Goal: Transaction & Acquisition: Book appointment/travel/reservation

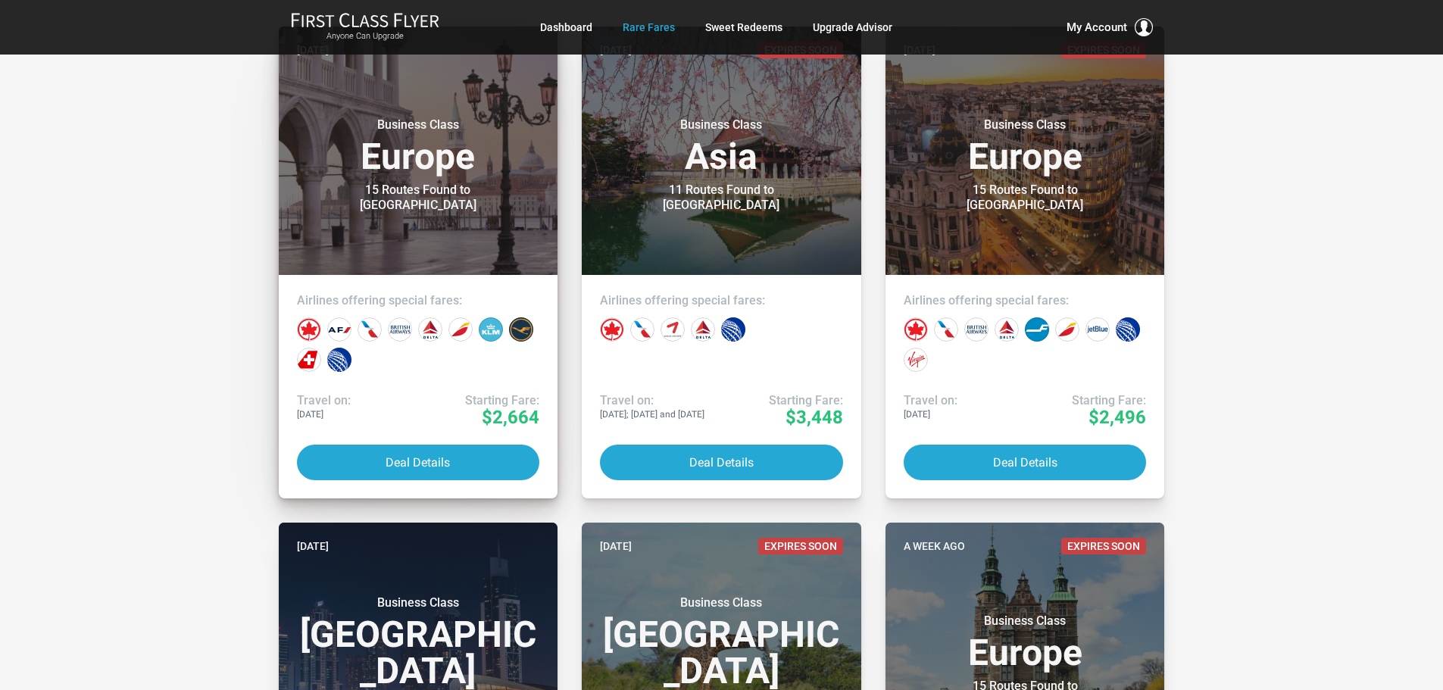
scroll to position [379, 0]
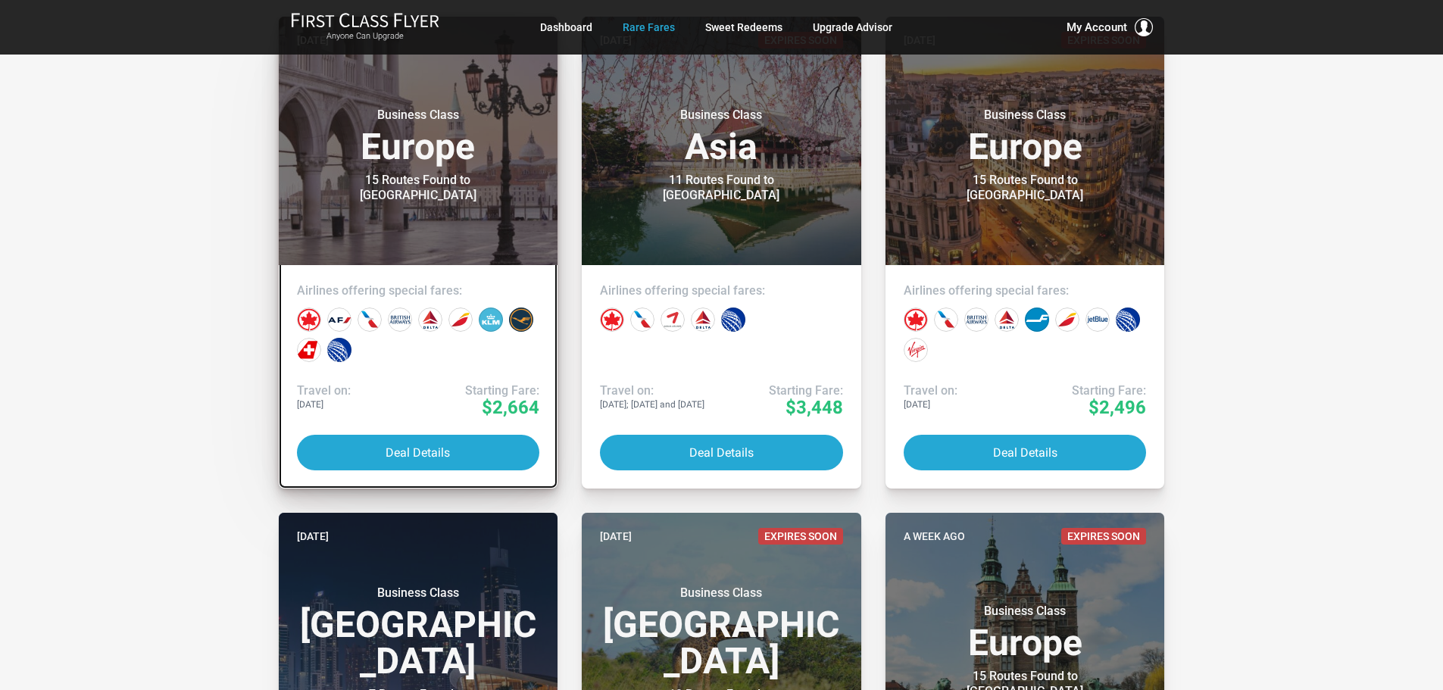
click at [366, 370] on div "Airlines offering special fares:" at bounding box center [419, 318] width 280 height 106
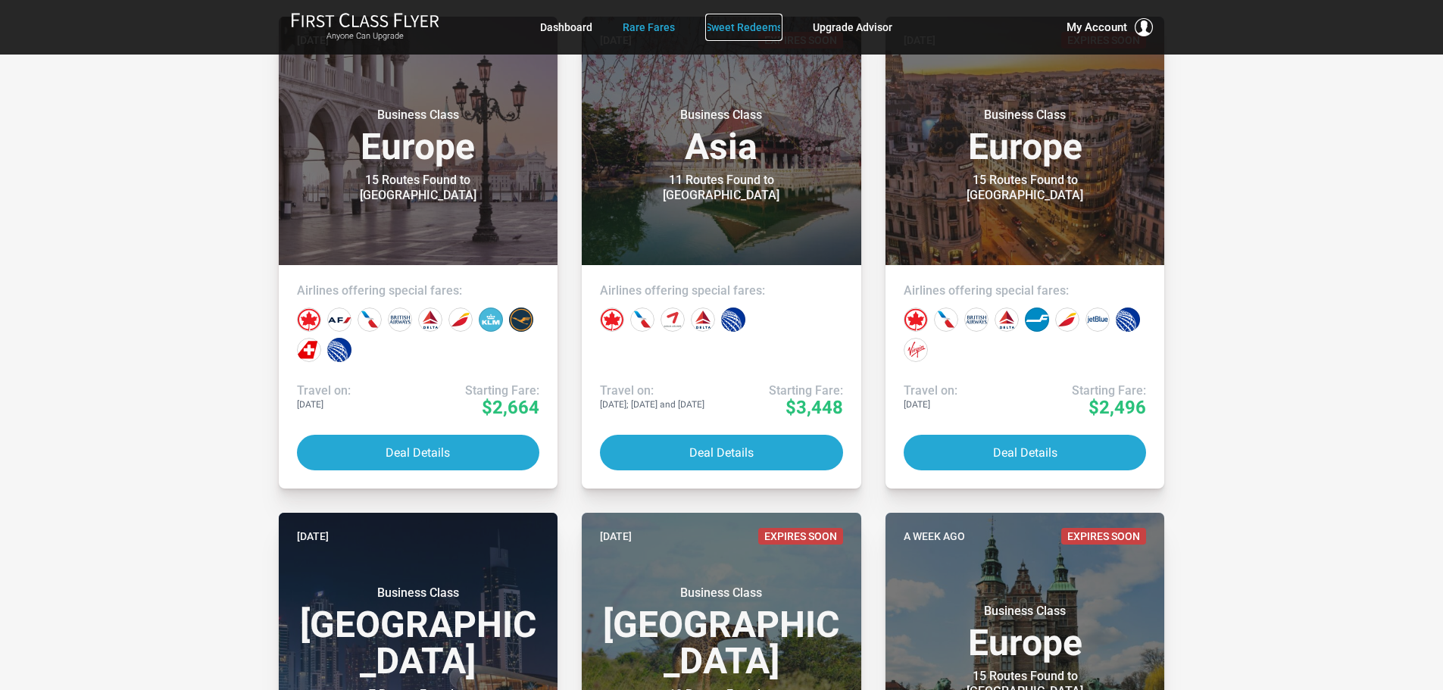
click at [728, 25] on link "Sweet Redeems" at bounding box center [743, 27] width 77 height 27
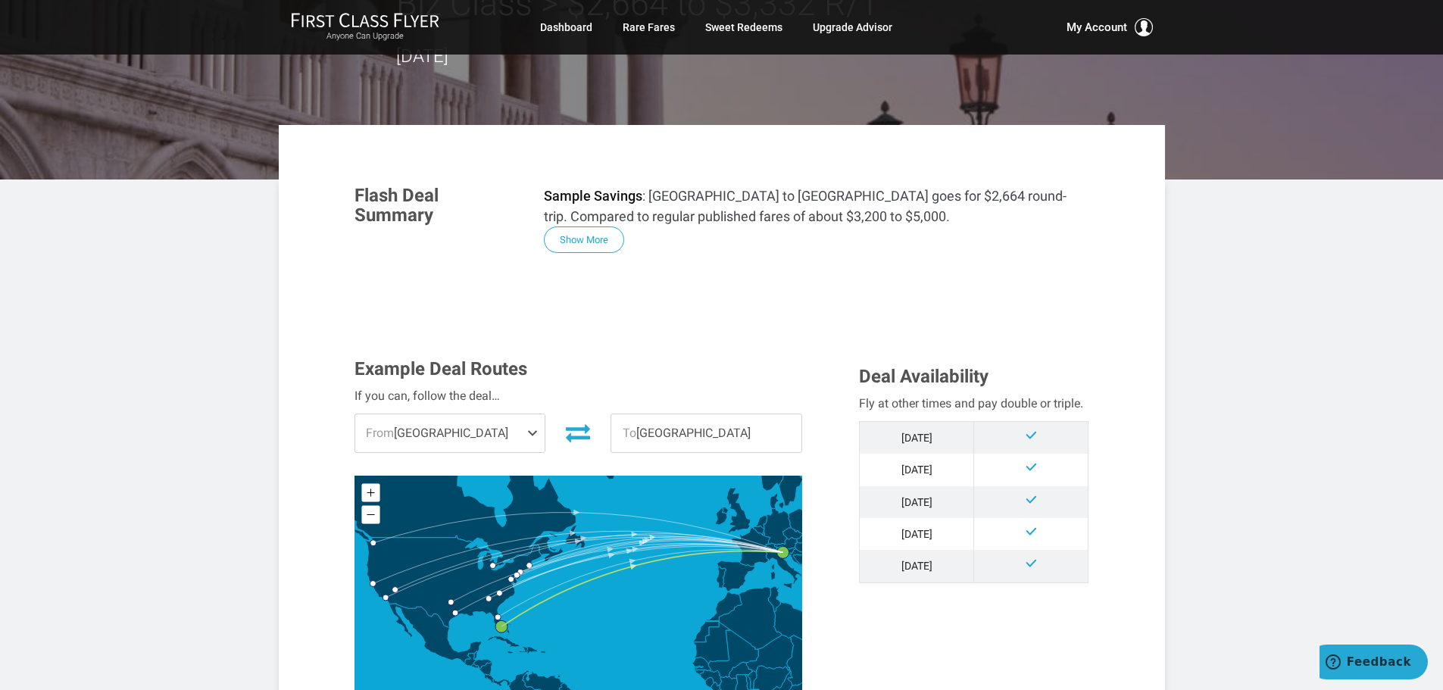
scroll to position [227, 0]
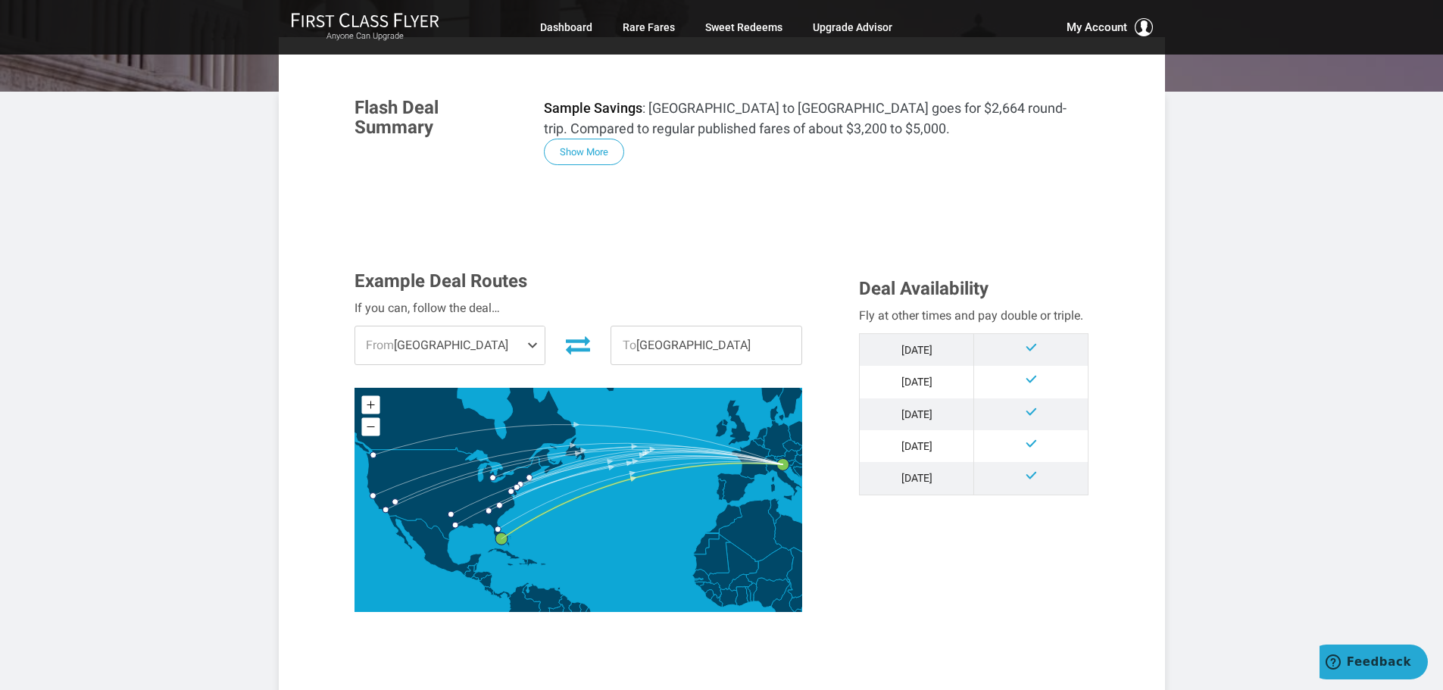
click at [527, 342] on span at bounding box center [535, 345] width 18 height 38
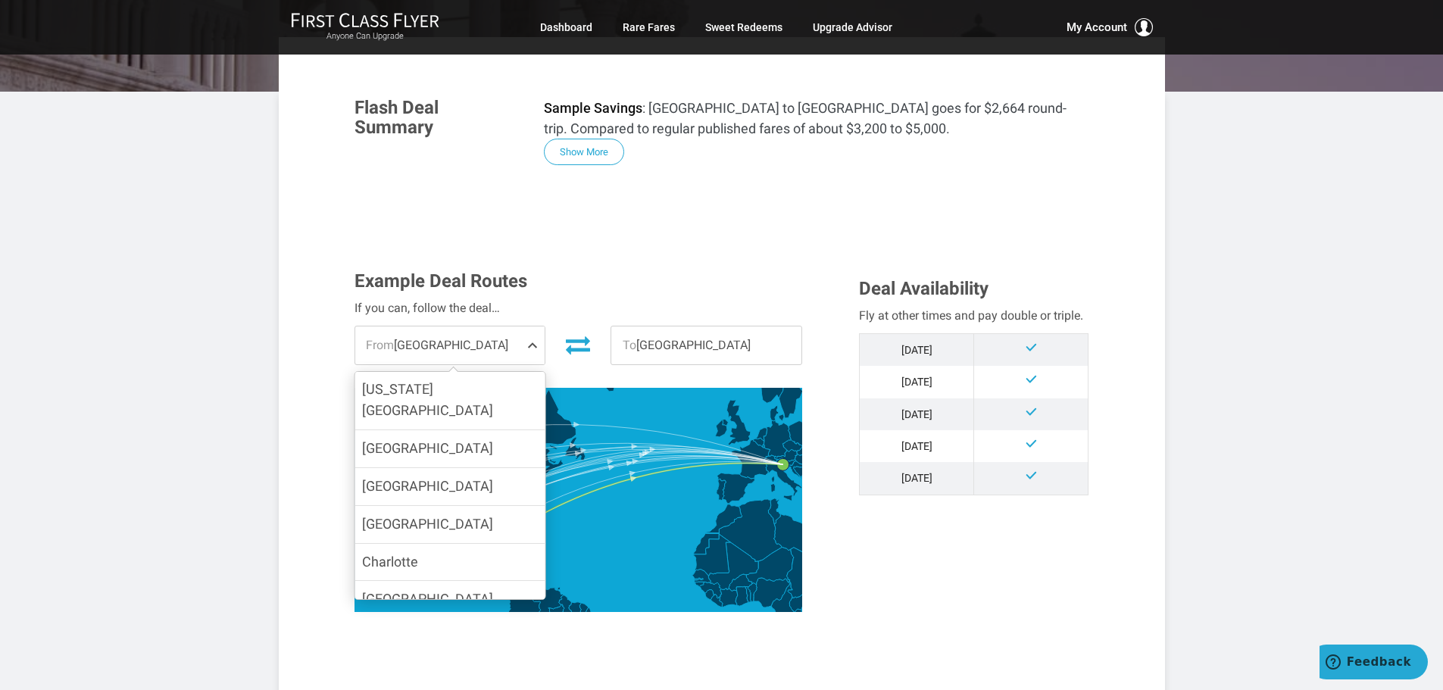
click at [486, 392] on label "[US_STATE][GEOGRAPHIC_DATA]" at bounding box center [449, 400] width 190 height 59
click at [0, 0] on input "[US_STATE][GEOGRAPHIC_DATA]" at bounding box center [0, 0] width 0 height 0
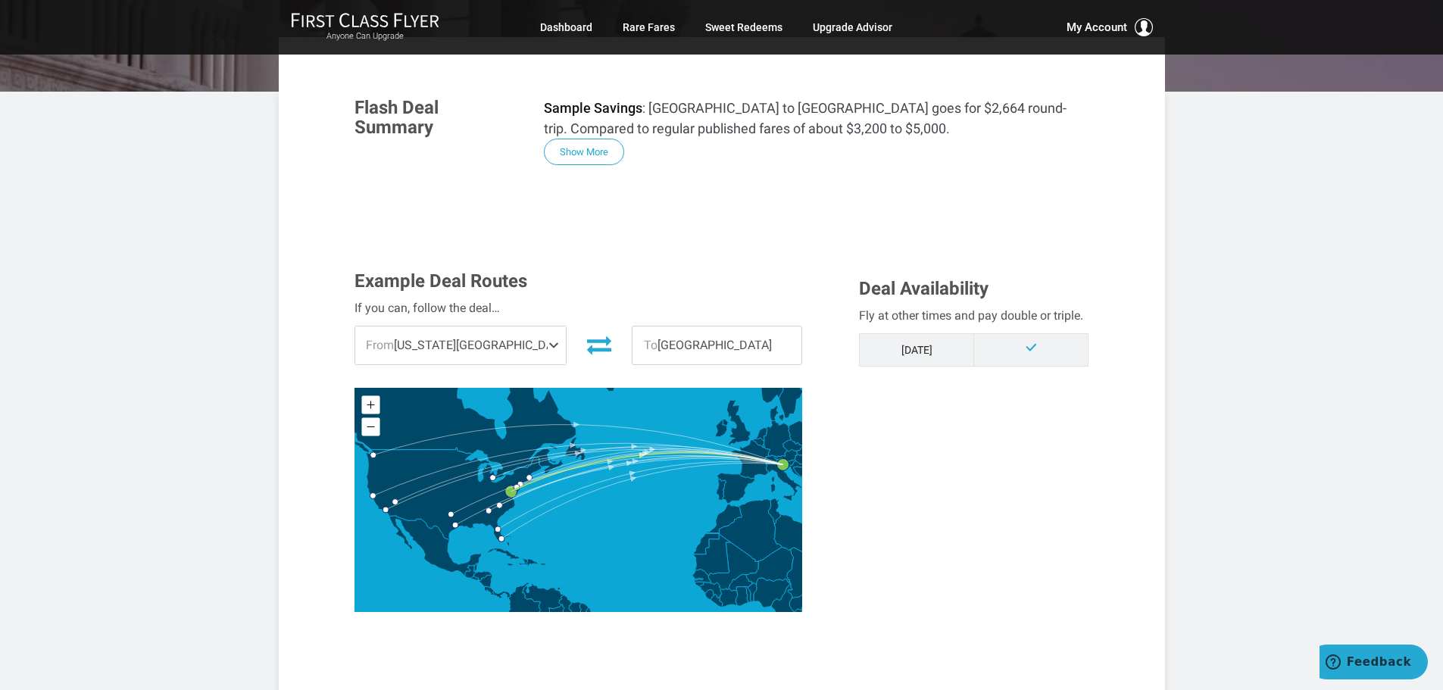
scroll to position [606, 0]
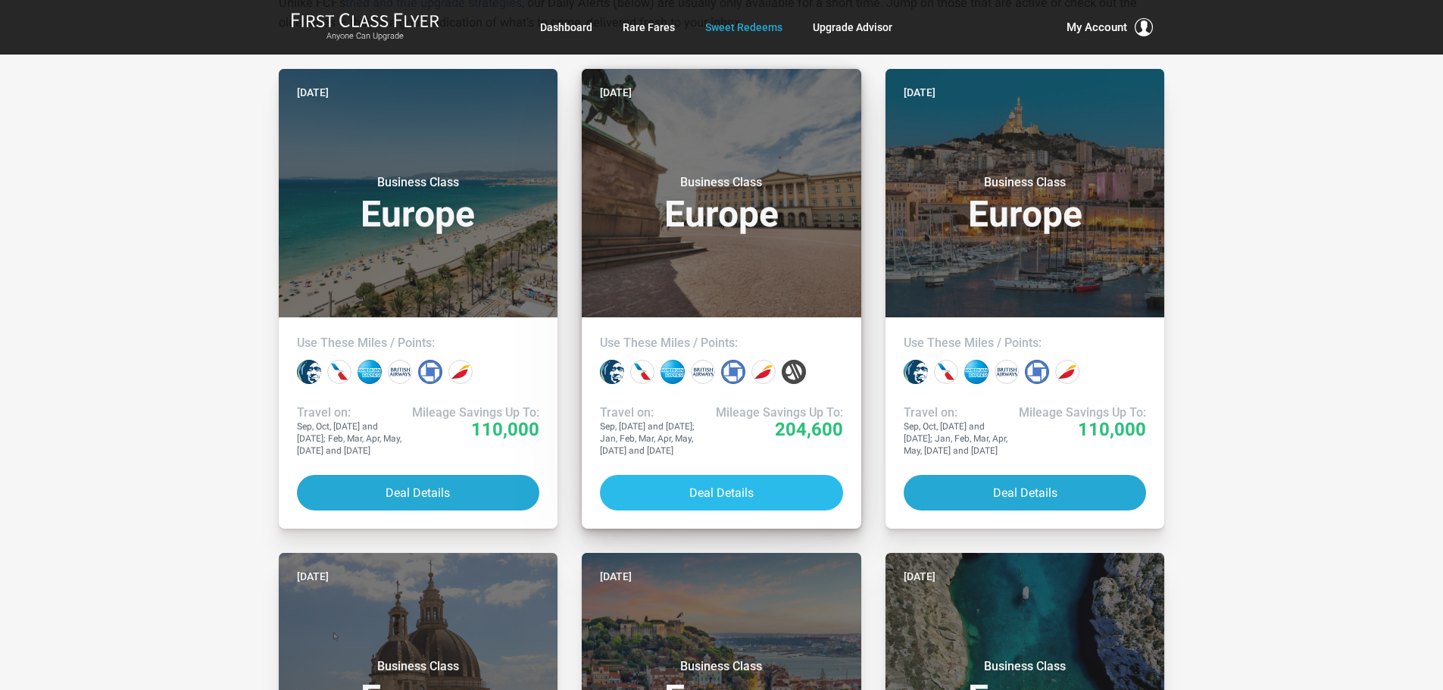
scroll to position [303, 0]
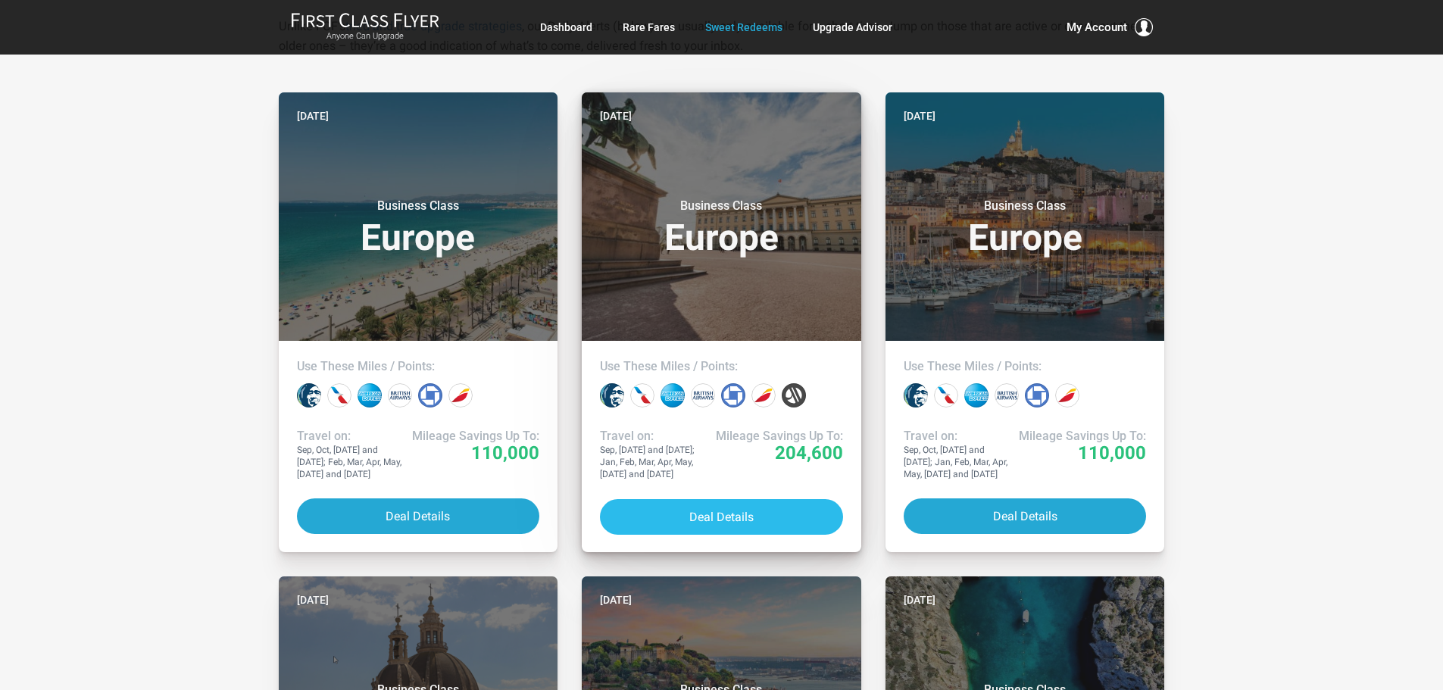
click at [680, 521] on button "Deal Details" at bounding box center [721, 517] width 243 height 36
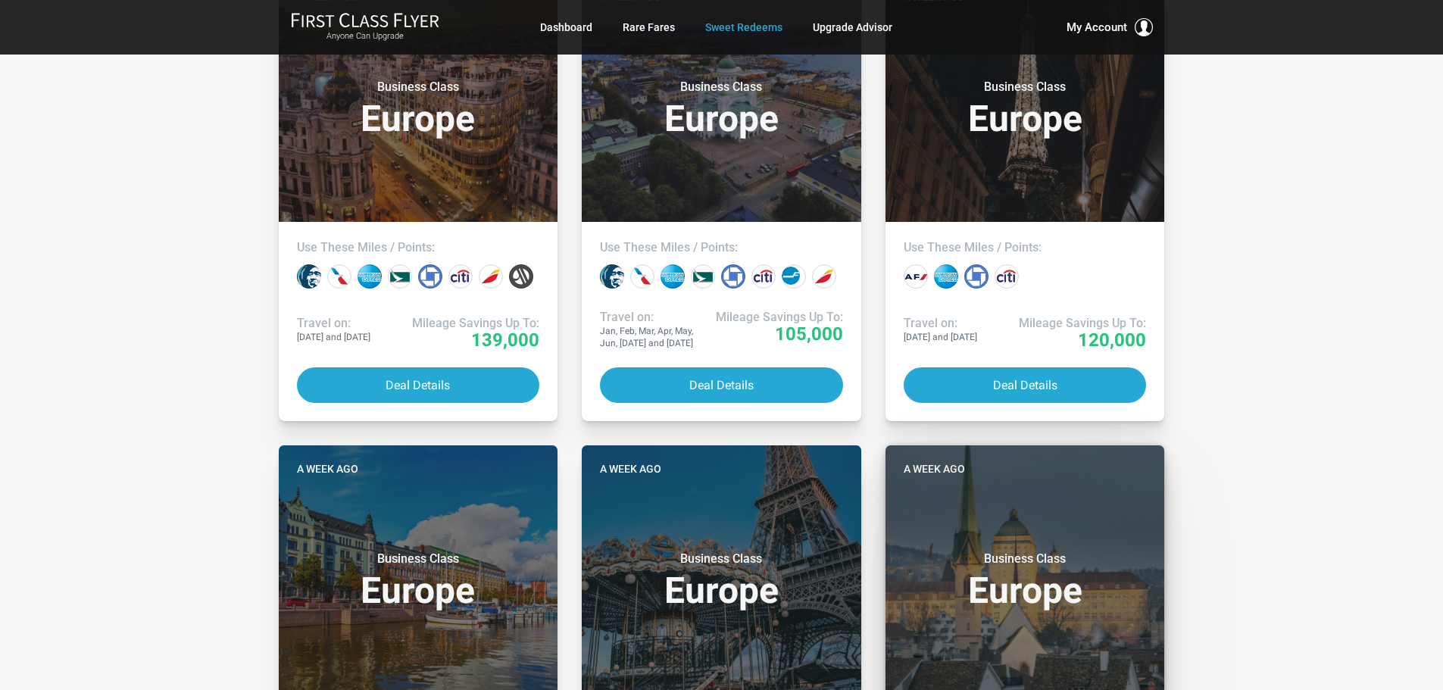
scroll to position [3636, 0]
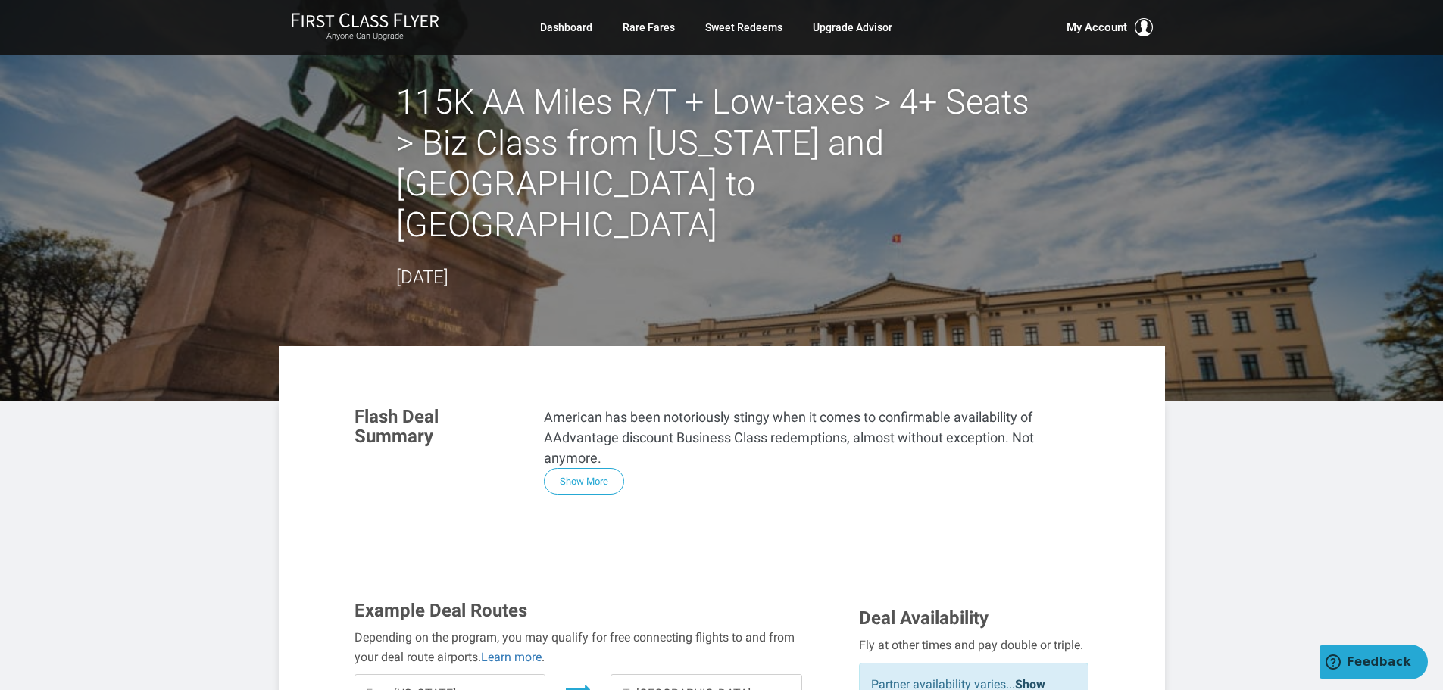
click at [530, 675] on span at bounding box center [535, 694] width 18 height 38
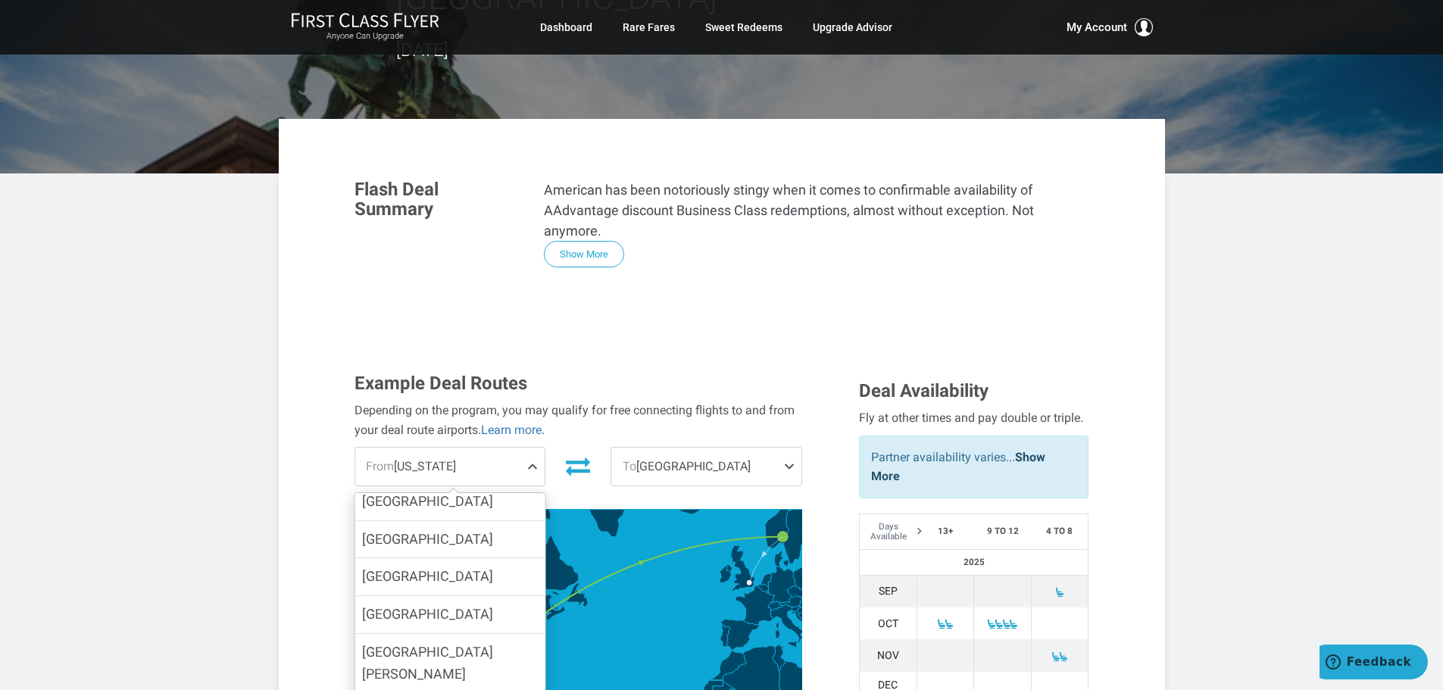
scroll to position [1042, 0]
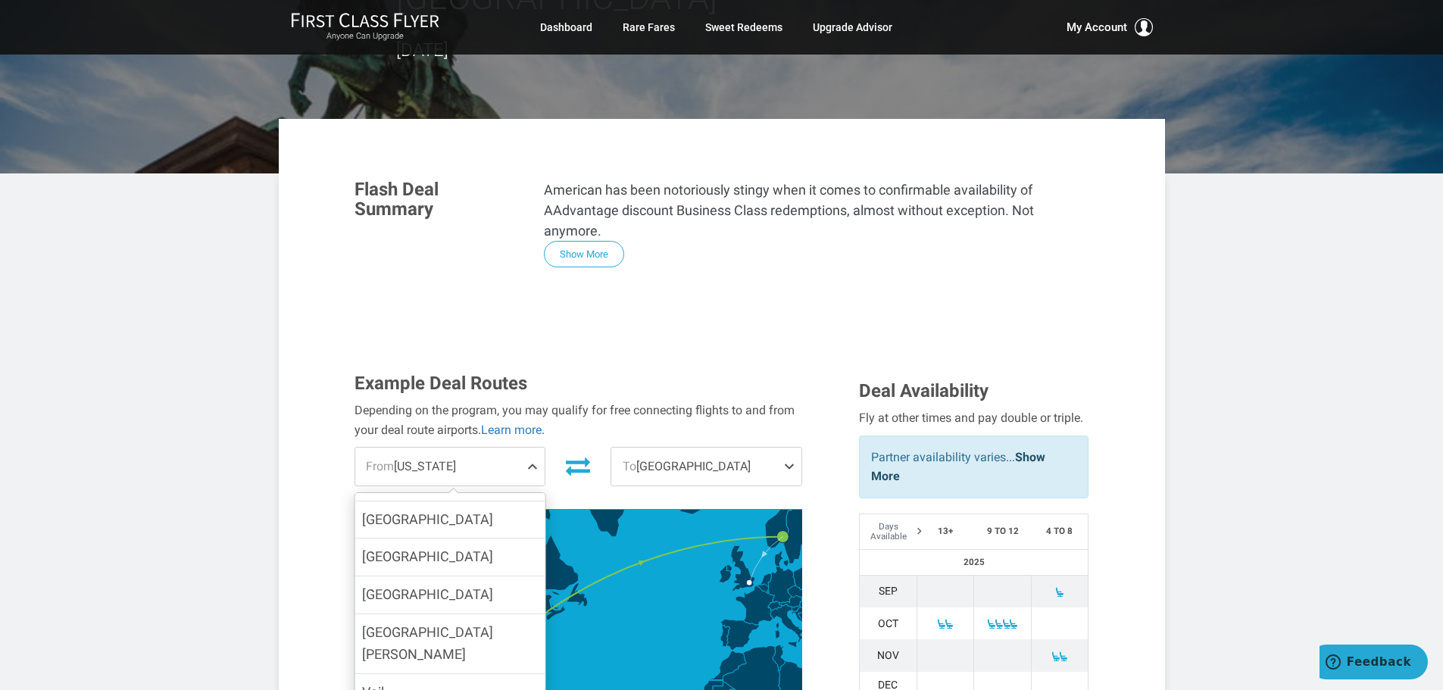
click at [0, 0] on input "Washington DC" at bounding box center [0, 0] width 0 height 0
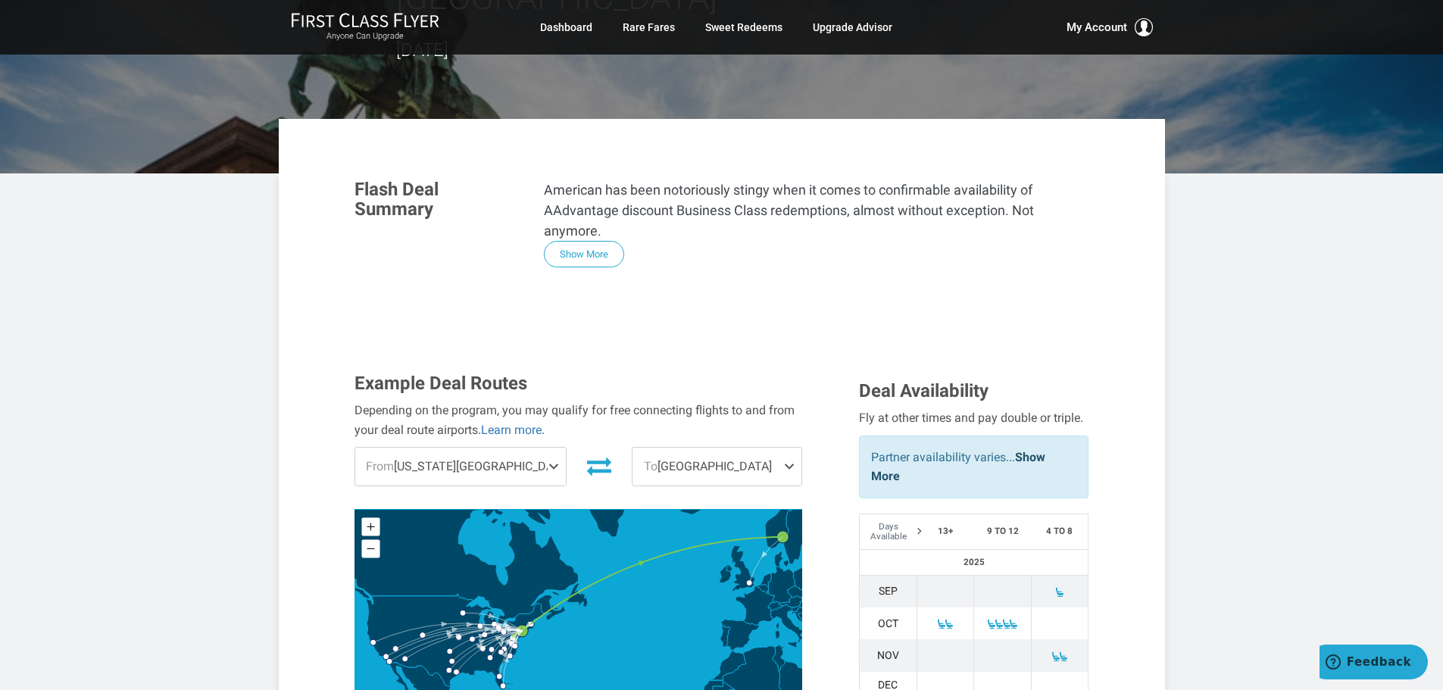
click at [734, 448] on span "To Oslo" at bounding box center [716, 467] width 169 height 38
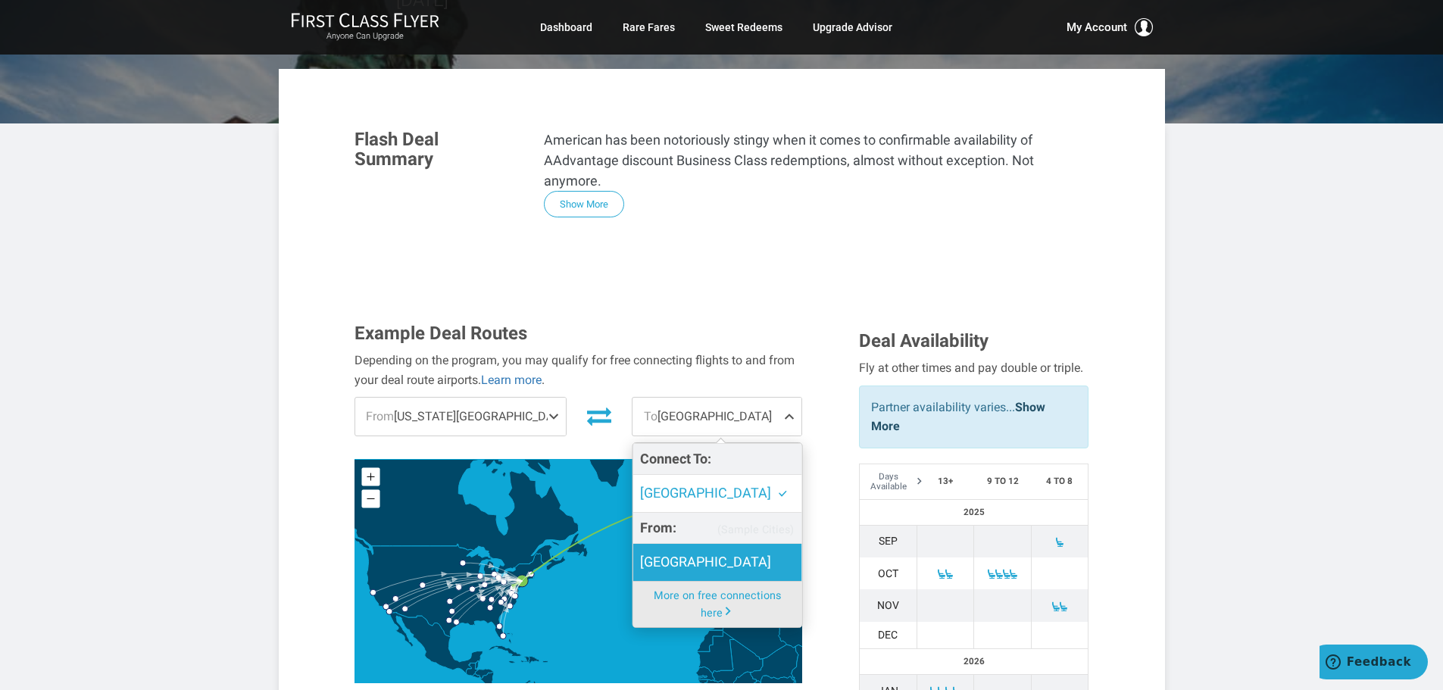
scroll to position [303, 0]
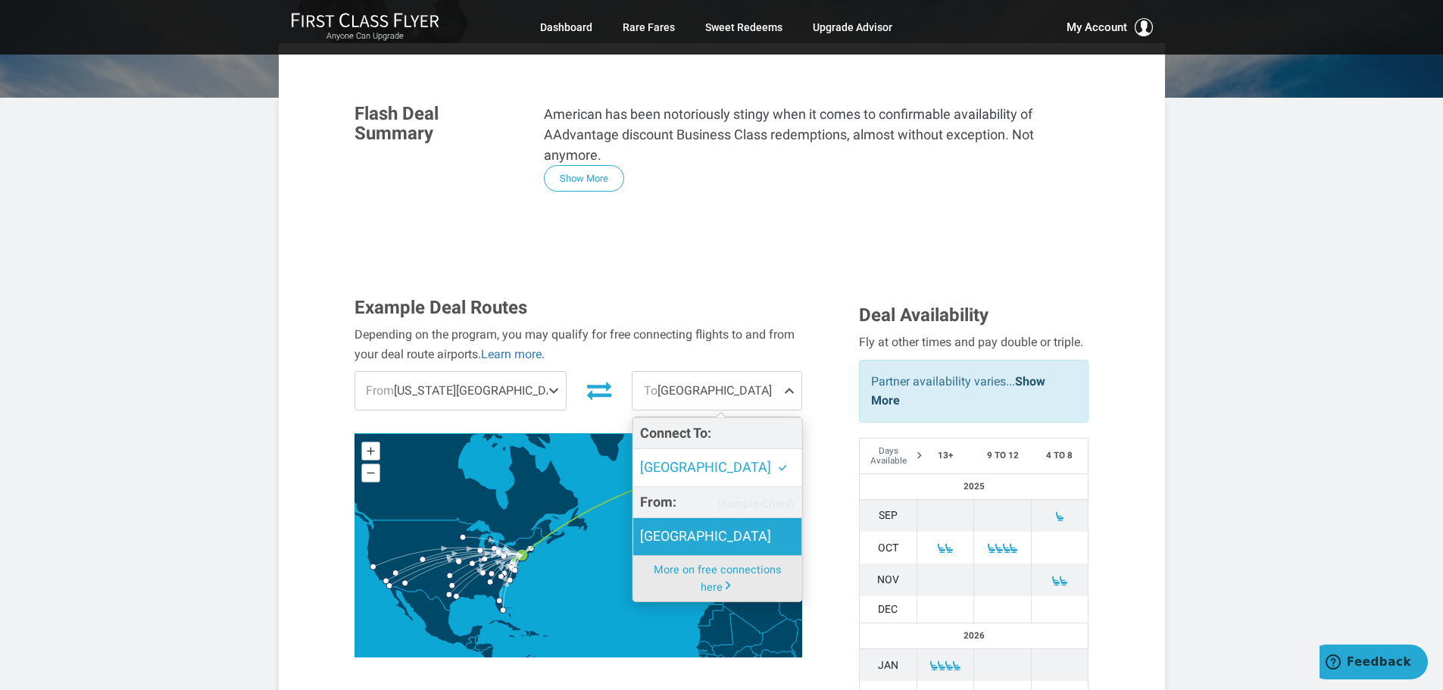
click at [666, 526] on span "London" at bounding box center [705, 537] width 131 height 22
click at [0, 0] on input "London" at bounding box center [0, 0] width 0 height 0
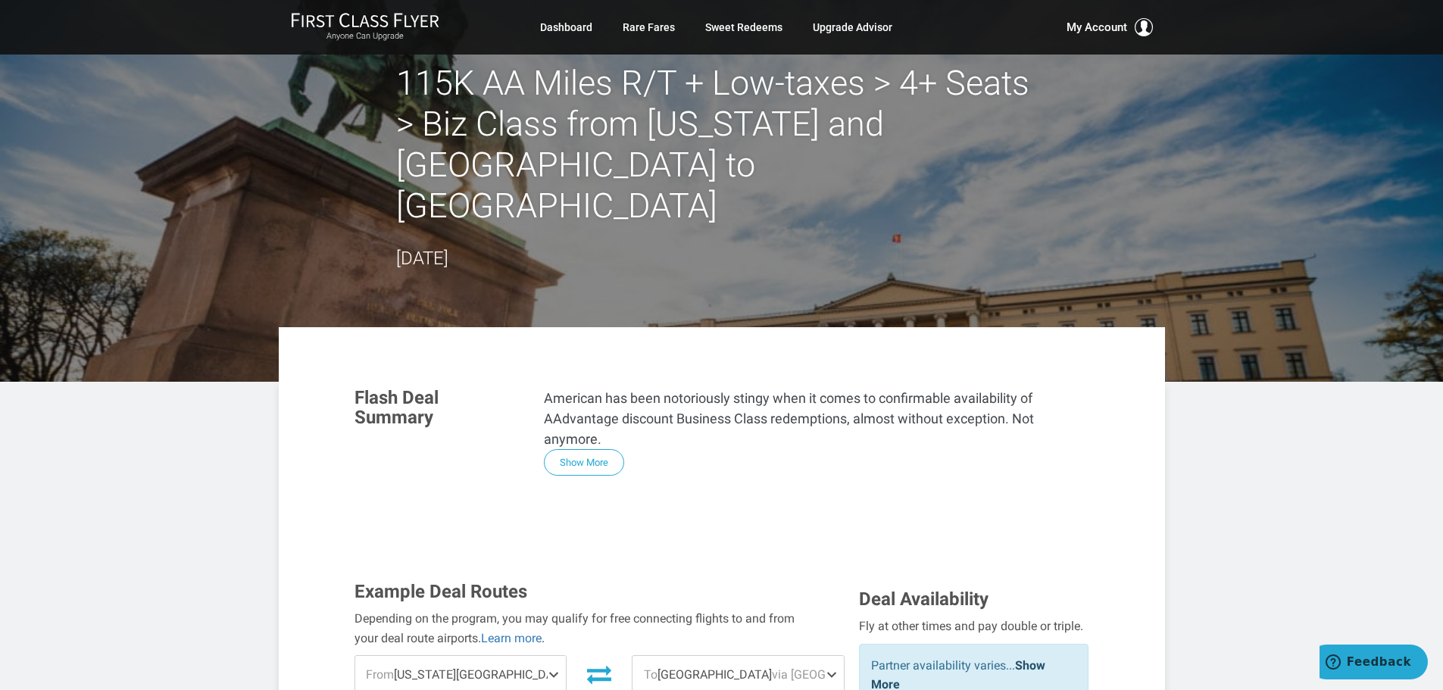
scroll to position [0, 0]
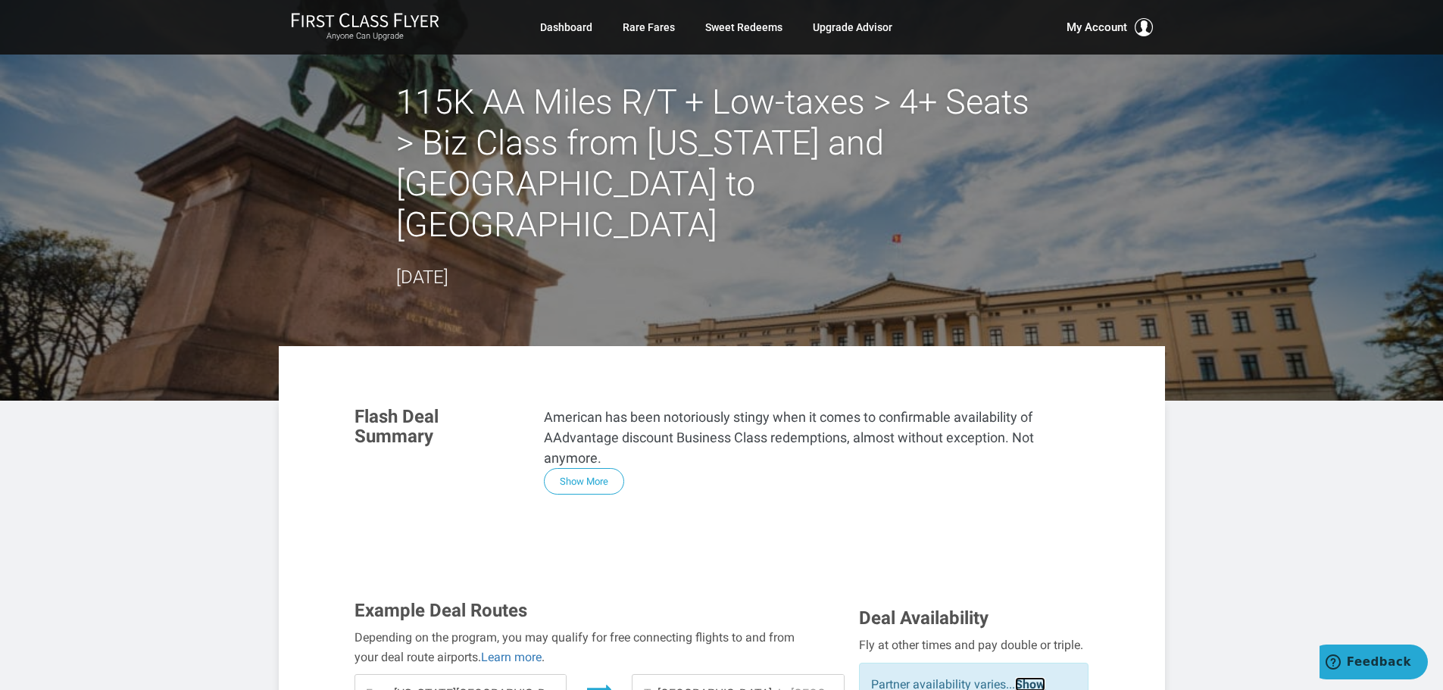
click at [1033, 677] on link "Show More" at bounding box center [958, 694] width 174 height 34
